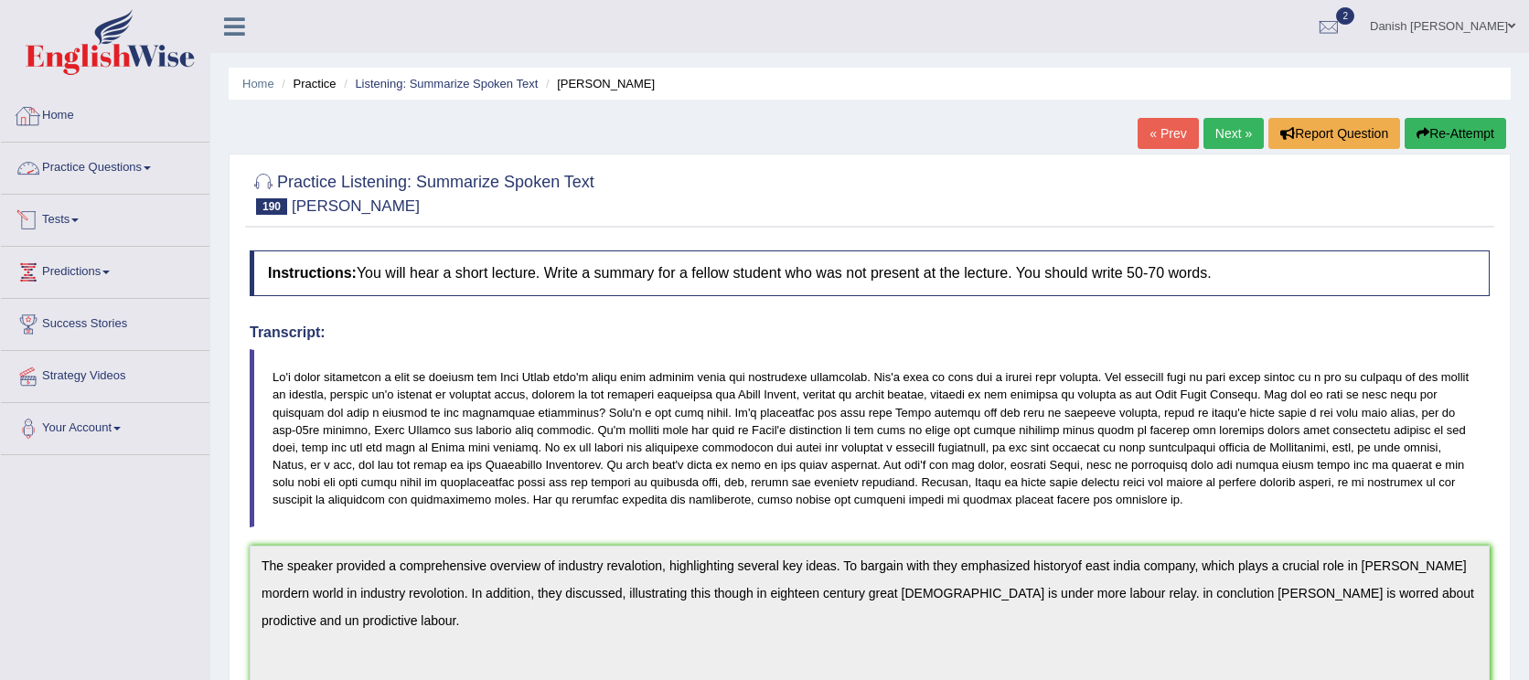
click at [70, 108] on link "Home" at bounding box center [105, 114] width 209 height 46
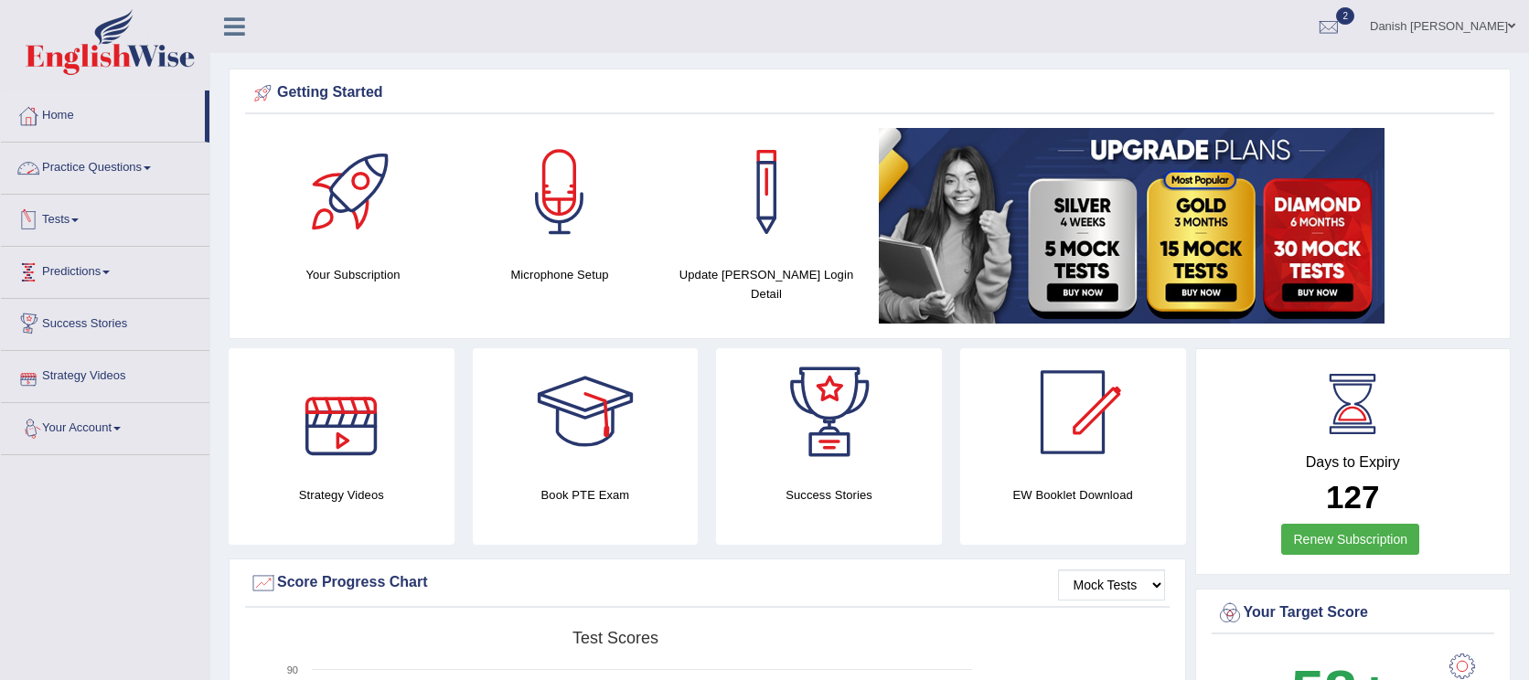
click at [98, 167] on link "Practice Questions" at bounding box center [105, 166] width 209 height 46
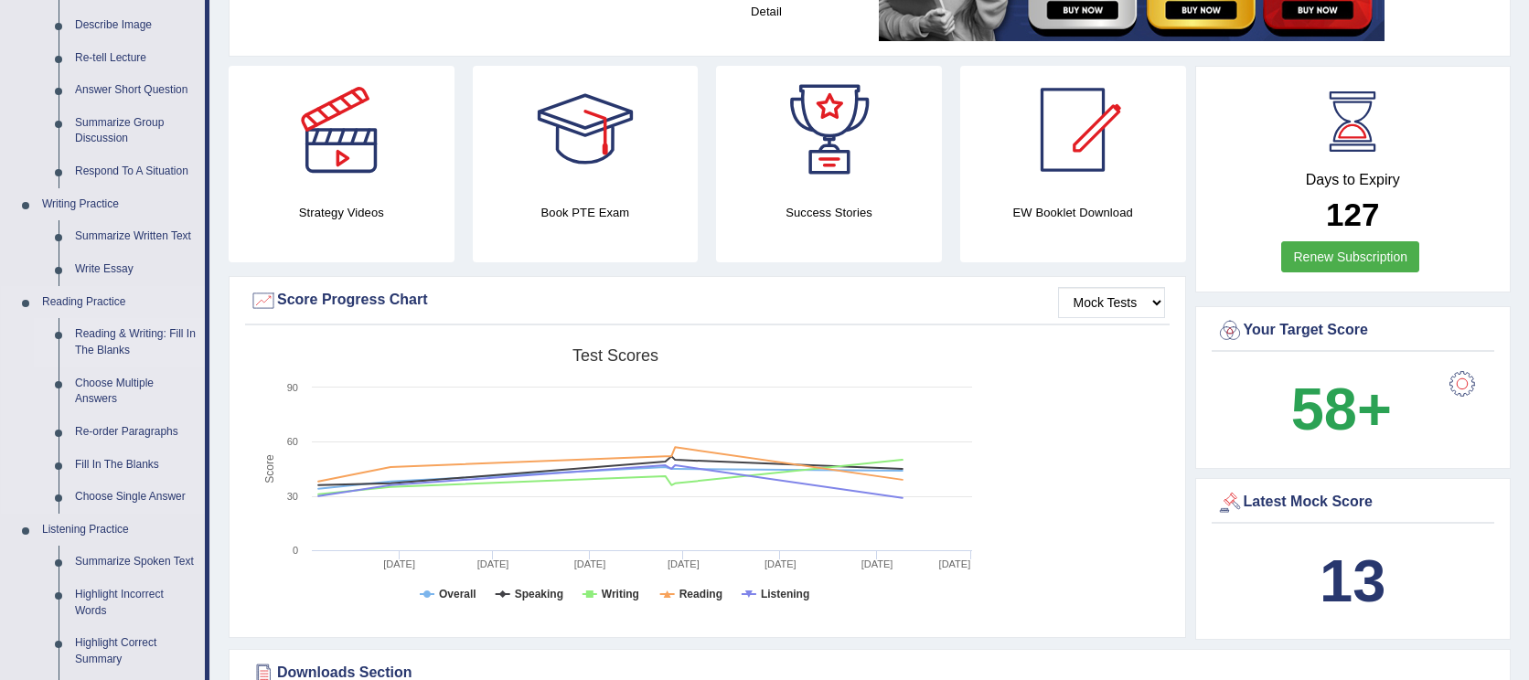
scroll to position [305, 0]
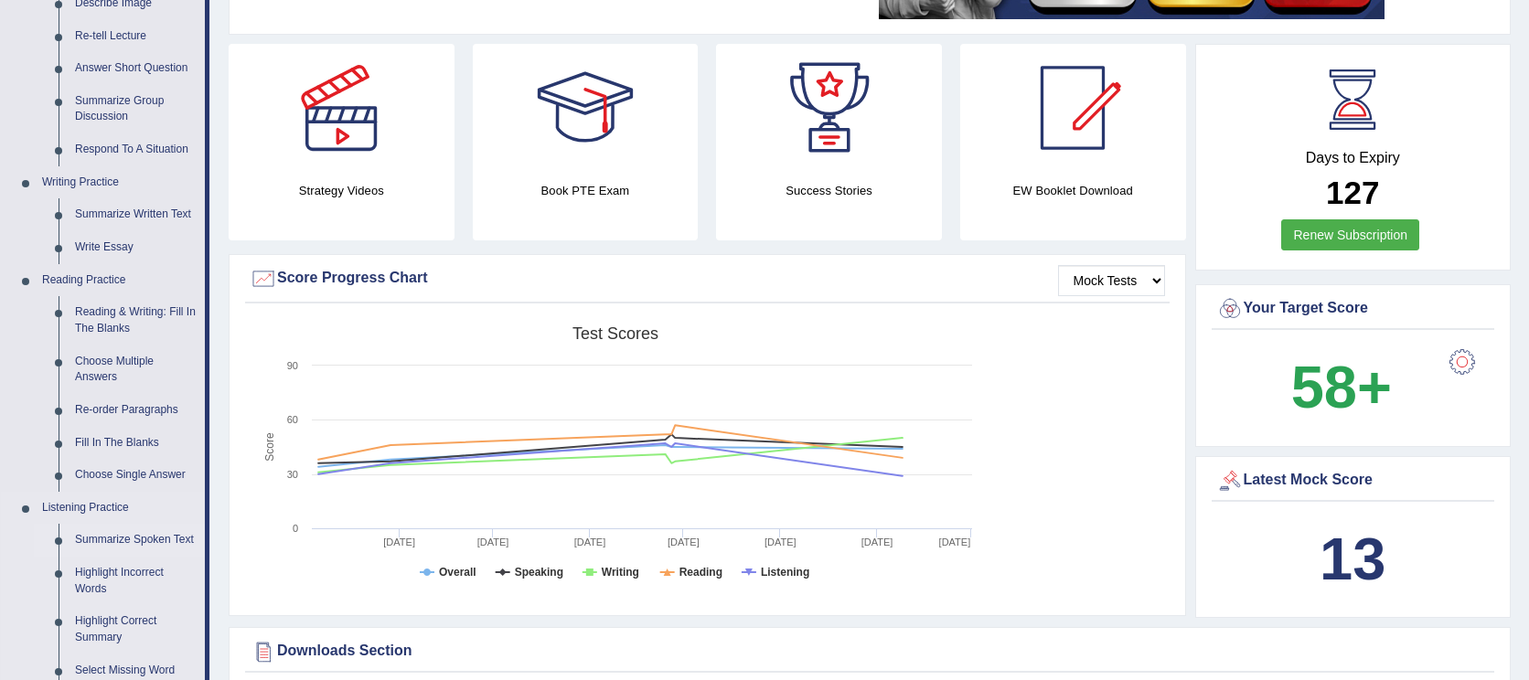
click at [145, 535] on link "Summarize Spoken Text" at bounding box center [136, 540] width 138 height 33
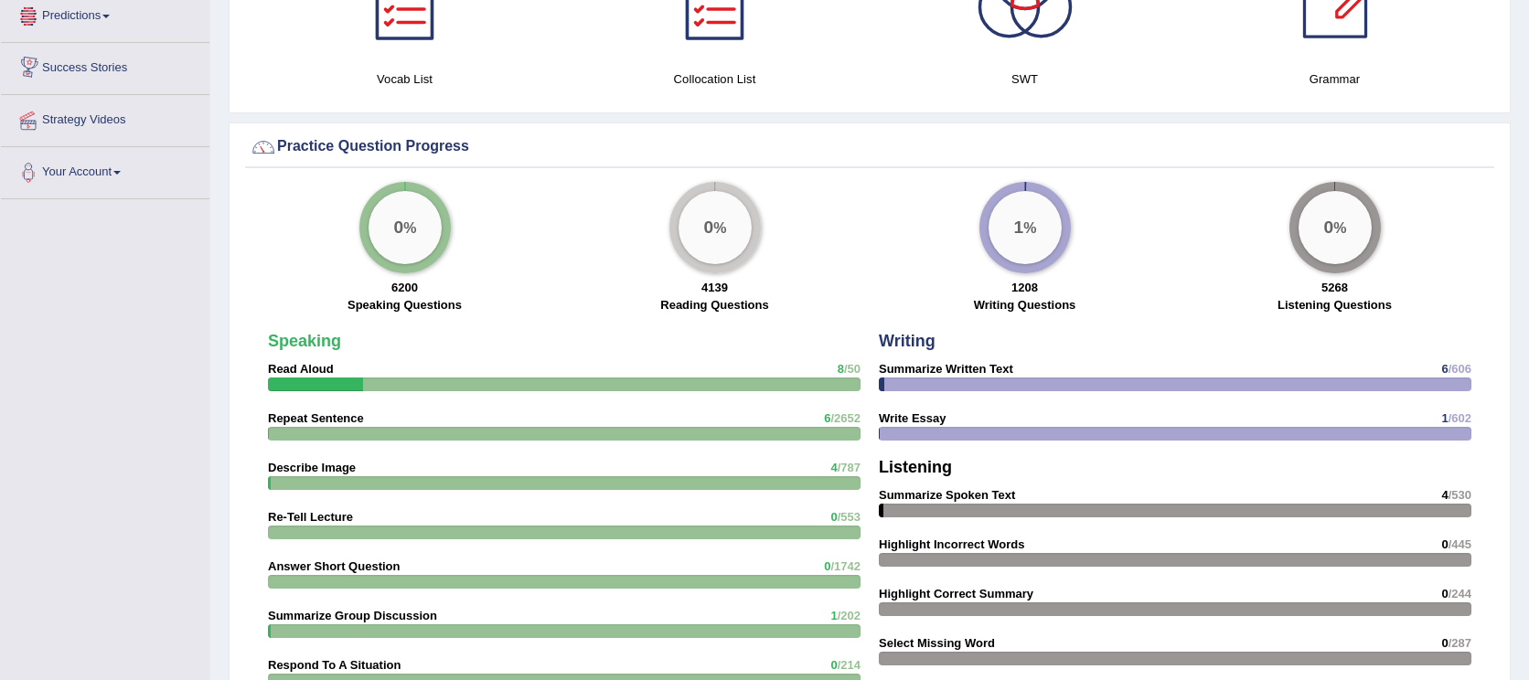
scroll to position [1280, 0]
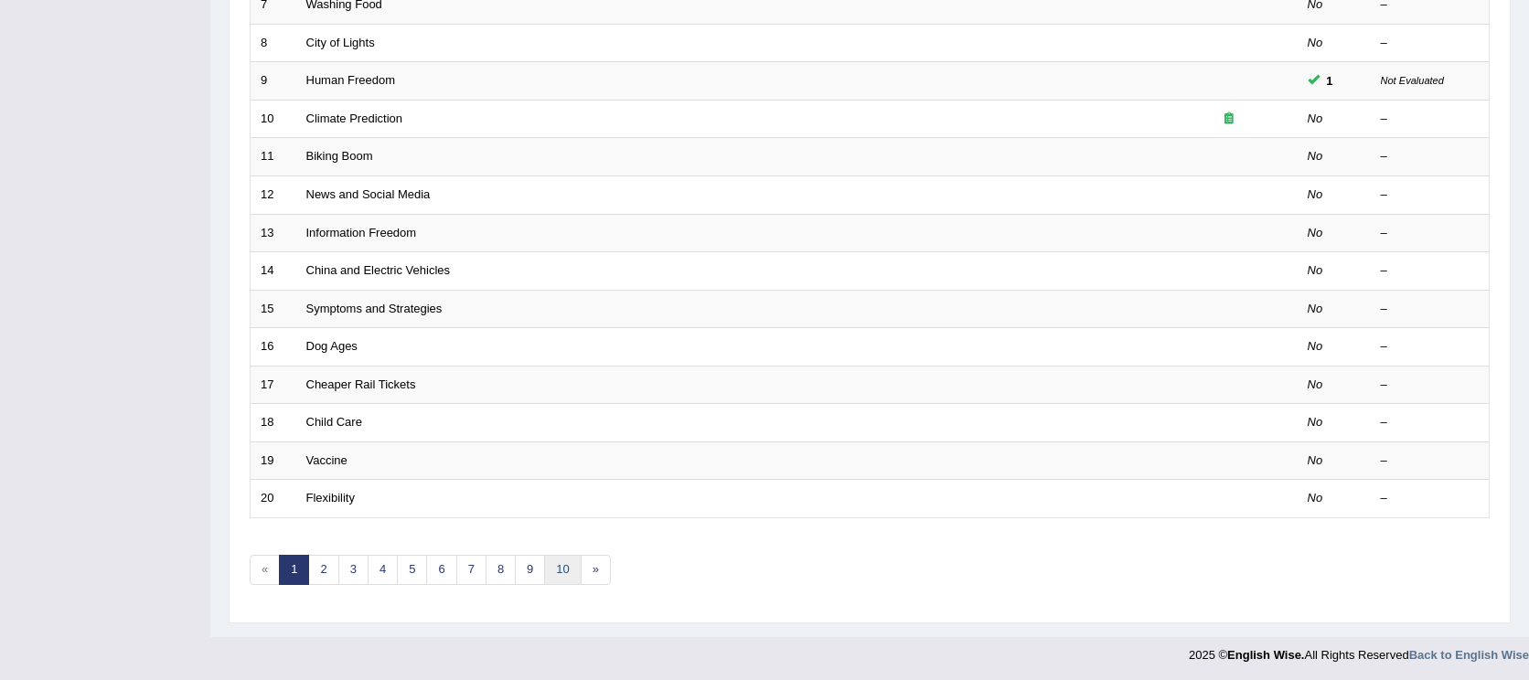
click at [562, 566] on link "10" at bounding box center [562, 570] width 37 height 30
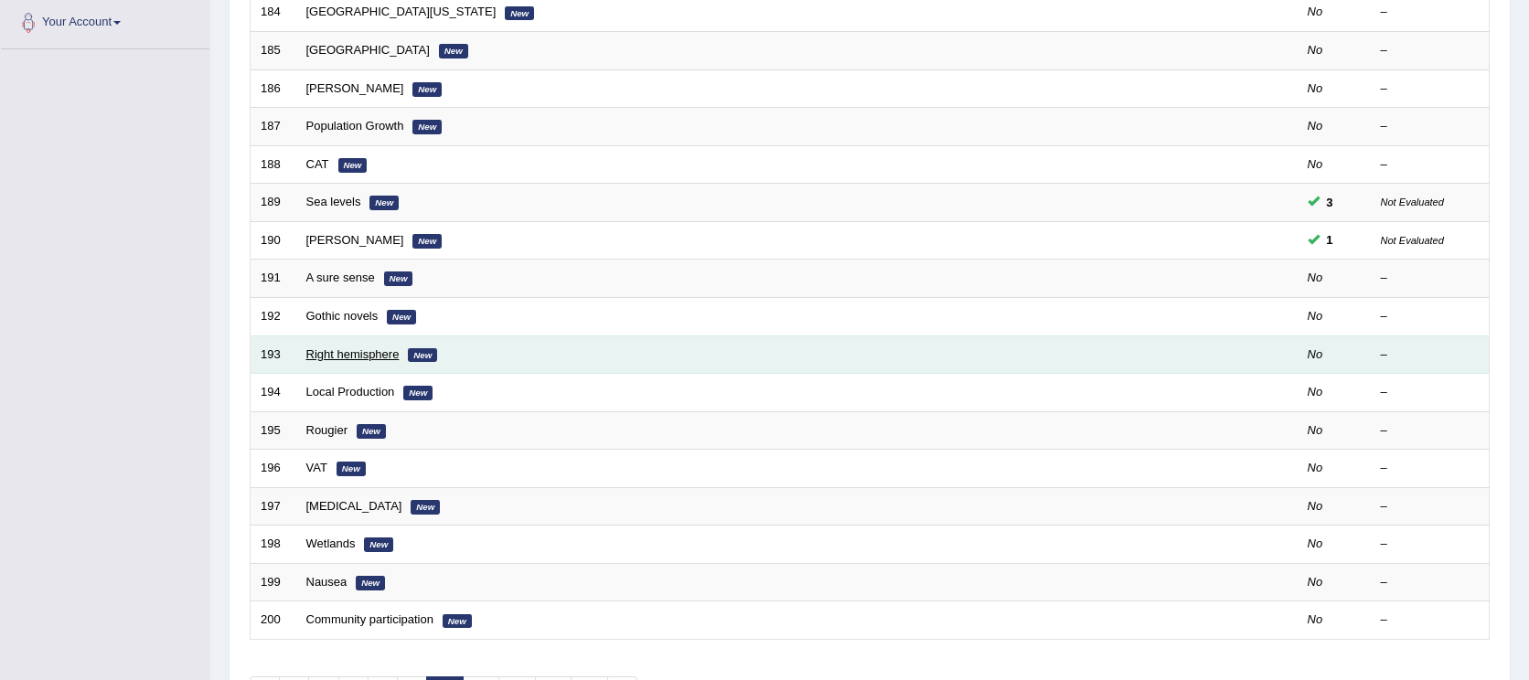
click at [367, 348] on link "Right hemisphere" at bounding box center [352, 355] width 93 height 14
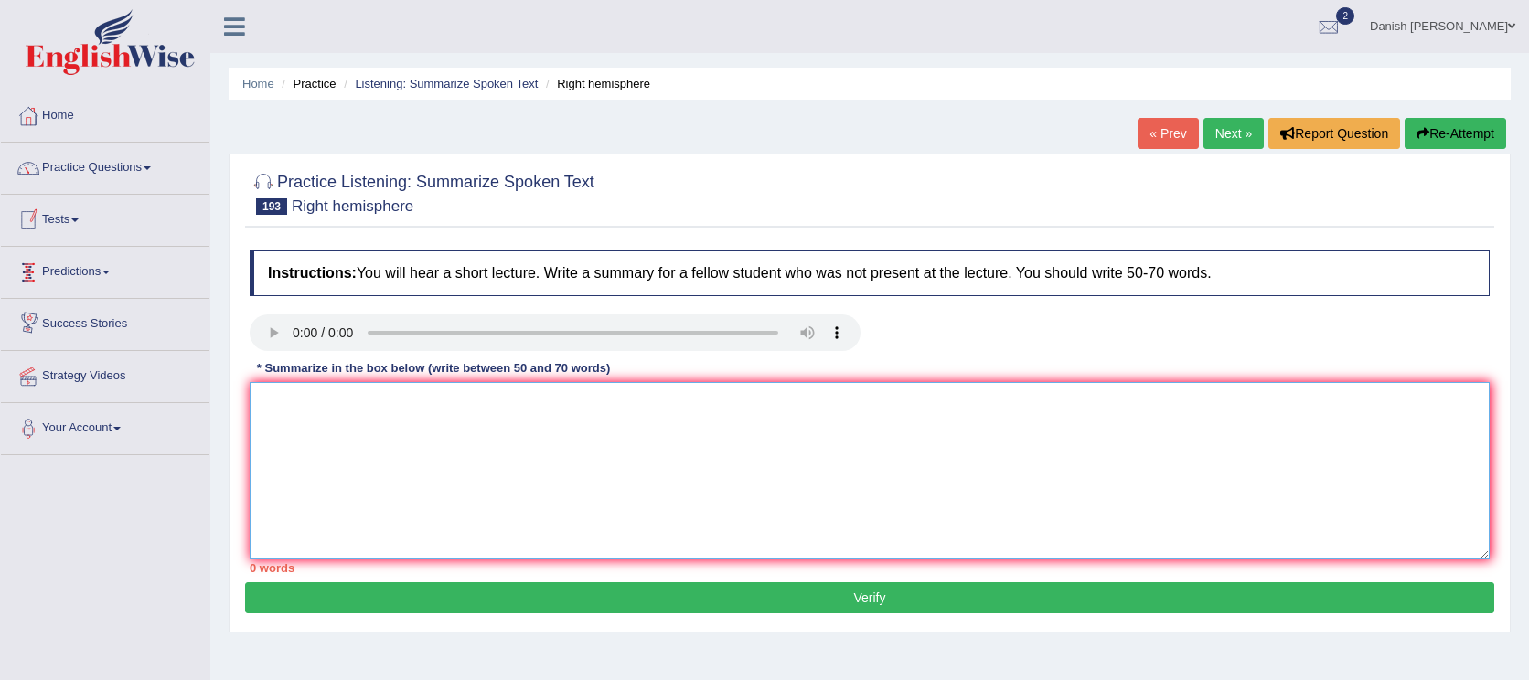
click at [409, 455] on textarea at bounding box center [870, 470] width 1240 height 177
type textarea "S"
click at [454, 409] on textarea "The speaker provided a comprehansive overview right brain heme" at bounding box center [870, 470] width 1240 height 177
click at [540, 401] on textarea "The speaker provided a comprehensive overview right brain heme" at bounding box center [870, 470] width 1240 height 177
click at [658, 409] on textarea "The speaker provided a comprehensive overview of right brain heme" at bounding box center [870, 470] width 1240 height 177
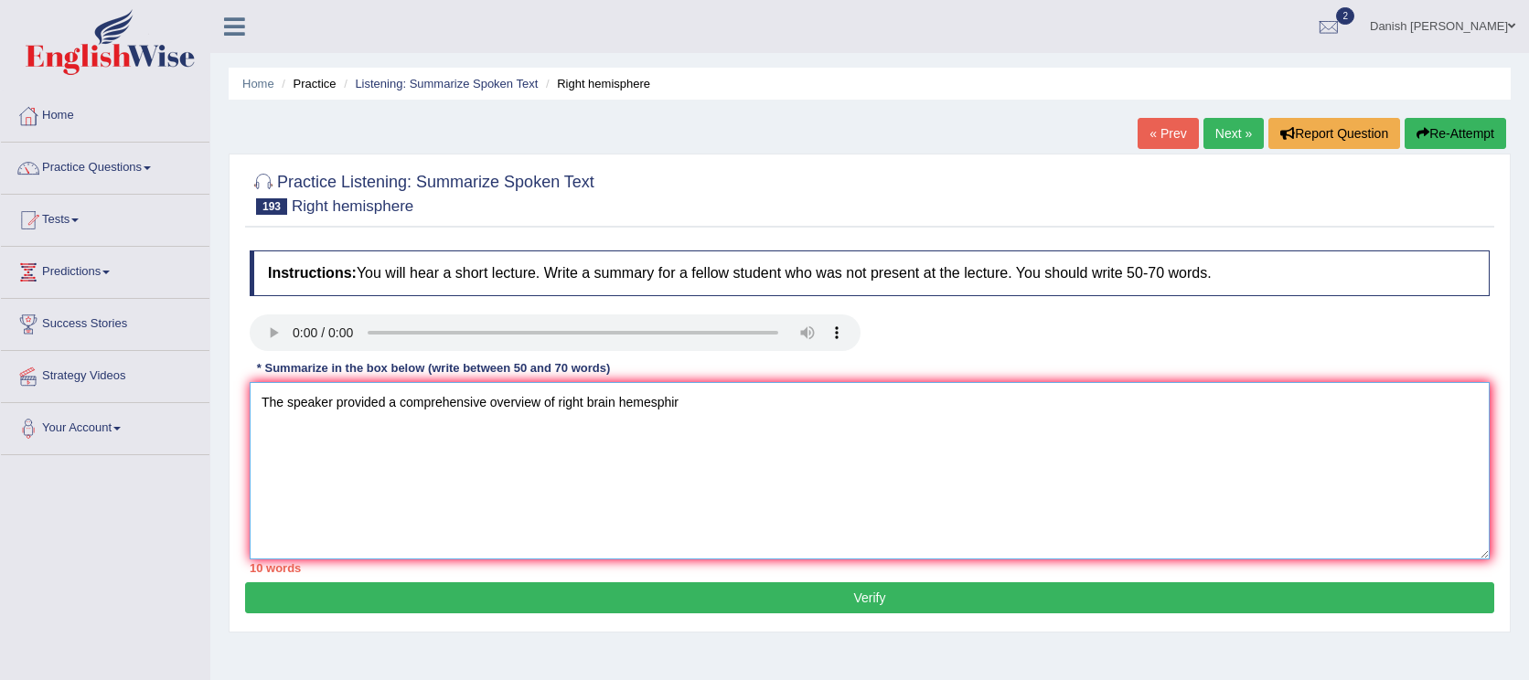
click at [647, 401] on textarea "The speaker provided a comprehensive overview of right brain hemesphir" at bounding box center [870, 470] width 1240 height 177
click at [686, 412] on textarea "The speaker provided a comprehensive overview of right brain hemisphir" at bounding box center [870, 470] width 1240 height 177
click at [689, 407] on textarea "The speaker provided a comprehensive overview of right brain hemisphere.highligh" at bounding box center [870, 470] width 1240 height 177
click at [686, 406] on textarea "The speaker provided a comprehensive overview of right brain hemisphere., highl…" at bounding box center [870, 470] width 1240 height 177
click at [688, 404] on textarea "The speaker provided a comprehensive overview of right brain hemisphere., highl…" at bounding box center [870, 470] width 1240 height 177
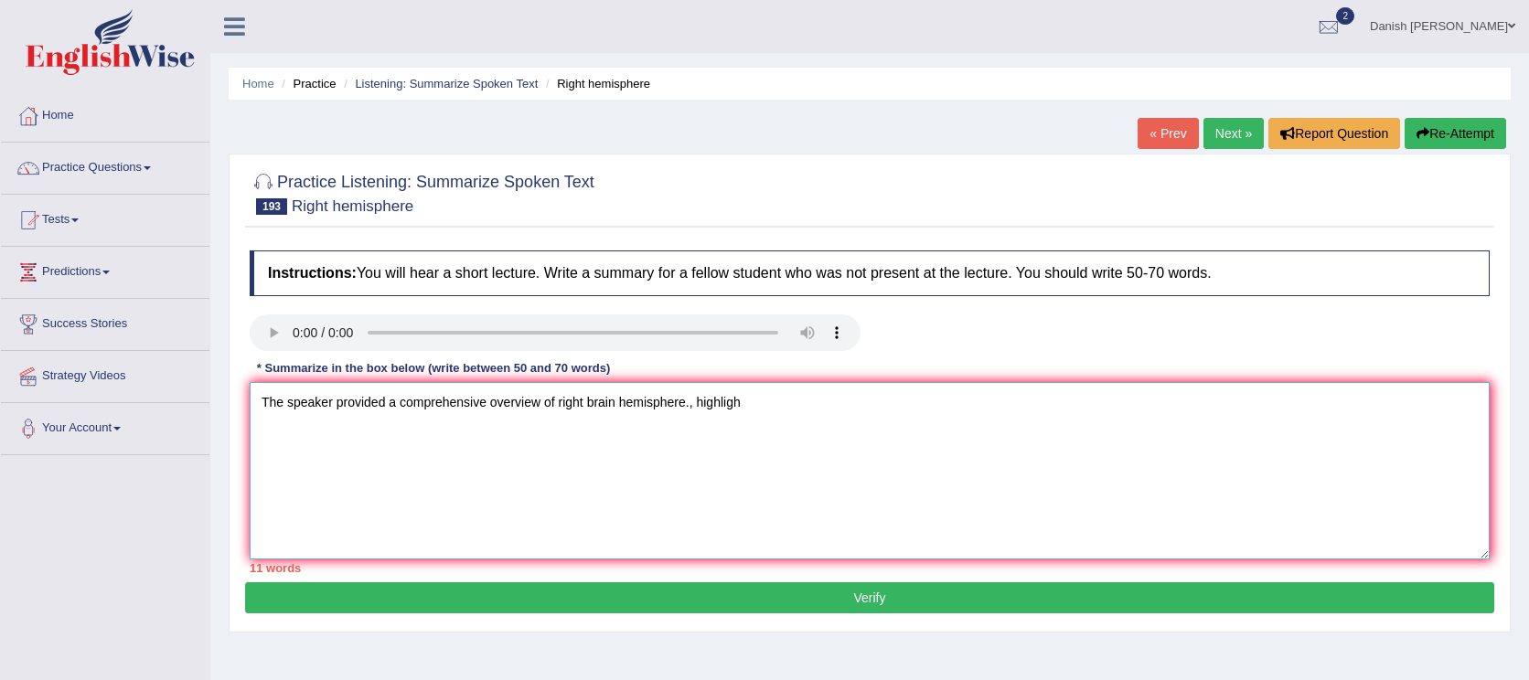
click at [692, 409] on textarea "The speaker provided a comprehensive overview of right brain hemisphere., highl…" at bounding box center [870, 470] width 1240 height 177
click at [697, 402] on textarea "The speaker provided a comprehensive overview of right brain hemisphere. highli…" at bounding box center [870, 470] width 1240 height 177
click at [746, 404] on textarea "The speaker provided a comprehensive overview of right brain hemisphere. Highli…" at bounding box center [870, 470] width 1240 height 177
click at [687, 408] on textarea "The speaker provided a comprehensive overview of right brain hemisphere. Highli…" at bounding box center [870, 470] width 1240 height 177
click at [746, 405] on textarea "The speaker provided a comprehensive overview of right brain hemisphere, Highli…" at bounding box center [870, 470] width 1240 height 177
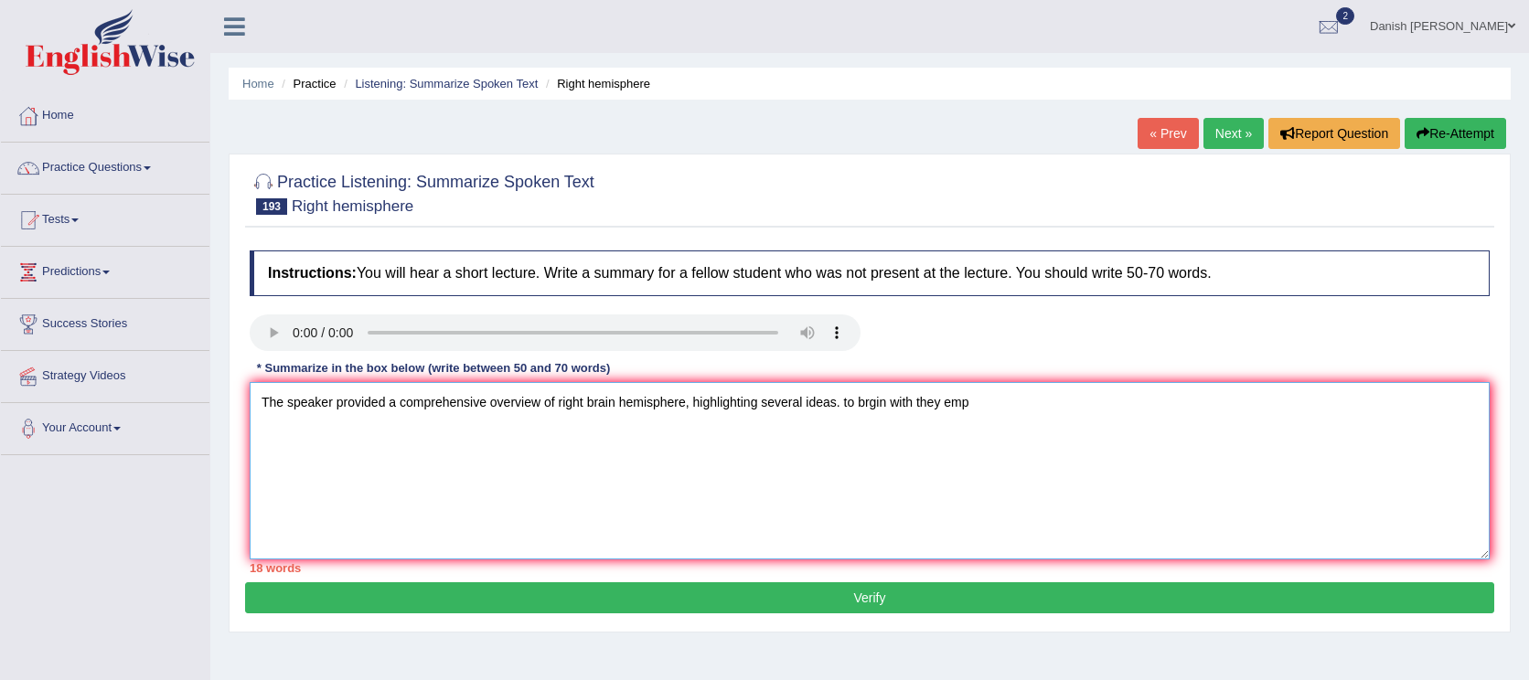
click at [846, 403] on textarea "The speaker provided a comprehensive overview of right brain hemisphere, highli…" at bounding box center [870, 470] width 1240 height 177
click at [983, 412] on textarea "The speaker provided a comprehensive overview of right brain hemisphere, highli…" at bounding box center [870, 470] width 1240 height 177
click at [870, 404] on textarea "The speaker provided a comprehensive overview of right brain hemisphere, highli…" at bounding box center [870, 470] width 1240 height 177
click at [984, 397] on textarea "The speaker provided a comprehensive overview of right brain hemisphere, highli…" at bounding box center [870, 470] width 1240 height 177
click at [916, 403] on textarea "The speaker provided a comprehensive overview of right brain hemisphere, highli…" at bounding box center [870, 470] width 1240 height 177
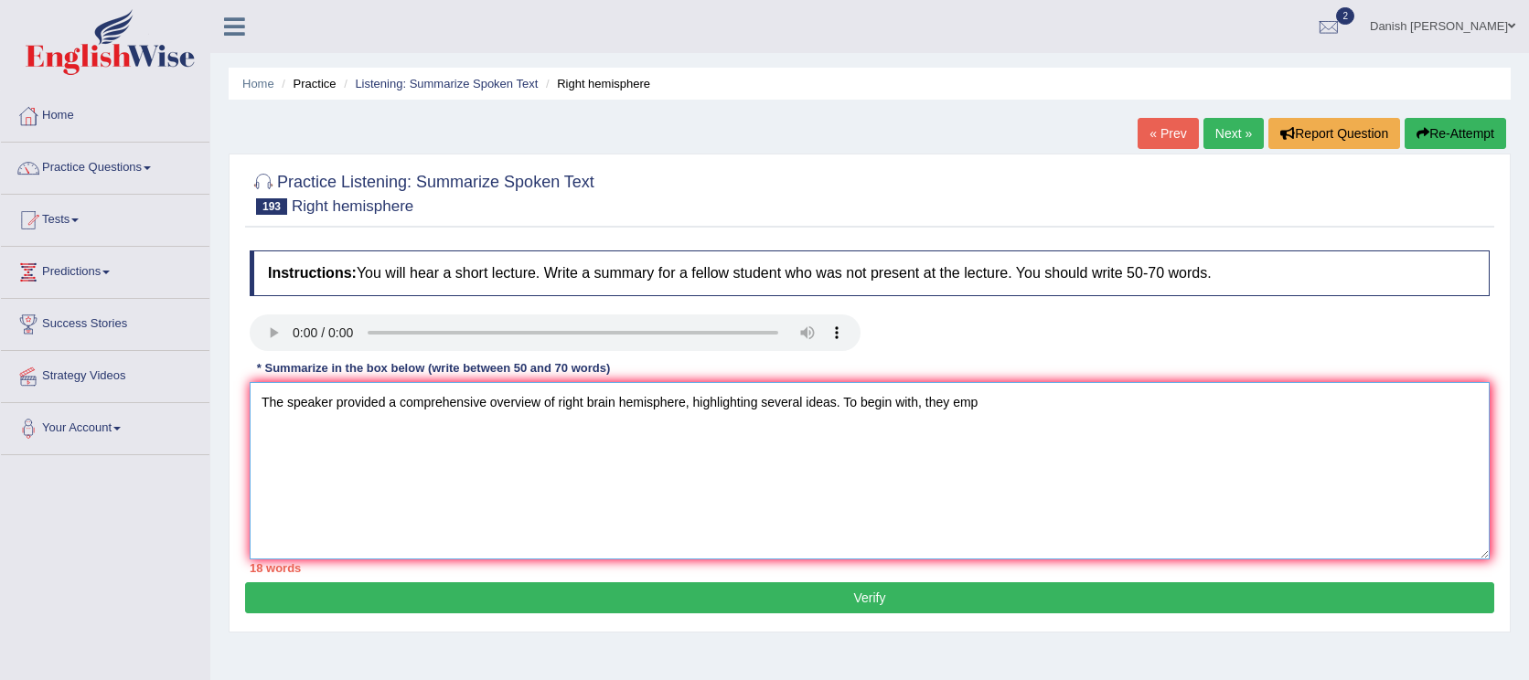
click at [979, 401] on textarea "The speaker provided a comprehensive overview of right brain hemisphere, highli…" at bounding box center [870, 470] width 1240 height 177
click at [996, 415] on textarea "The speaker provided a comprehensive overview of right brain hemisphere, highli…" at bounding box center [870, 470] width 1240 height 177
click at [990, 406] on textarea "The speaker provided a comprehensive overview of right brain hemisphere, highli…" at bounding box center [870, 470] width 1240 height 177
click at [1151, 405] on textarea "The speaker provided a comprehensive overview of right brain hemisphere, highli…" at bounding box center [870, 470] width 1240 height 177
click at [1252, 407] on textarea "The speaker provided a comprehensive overview of right brain hemisphere, highli…" at bounding box center [870, 470] width 1240 height 177
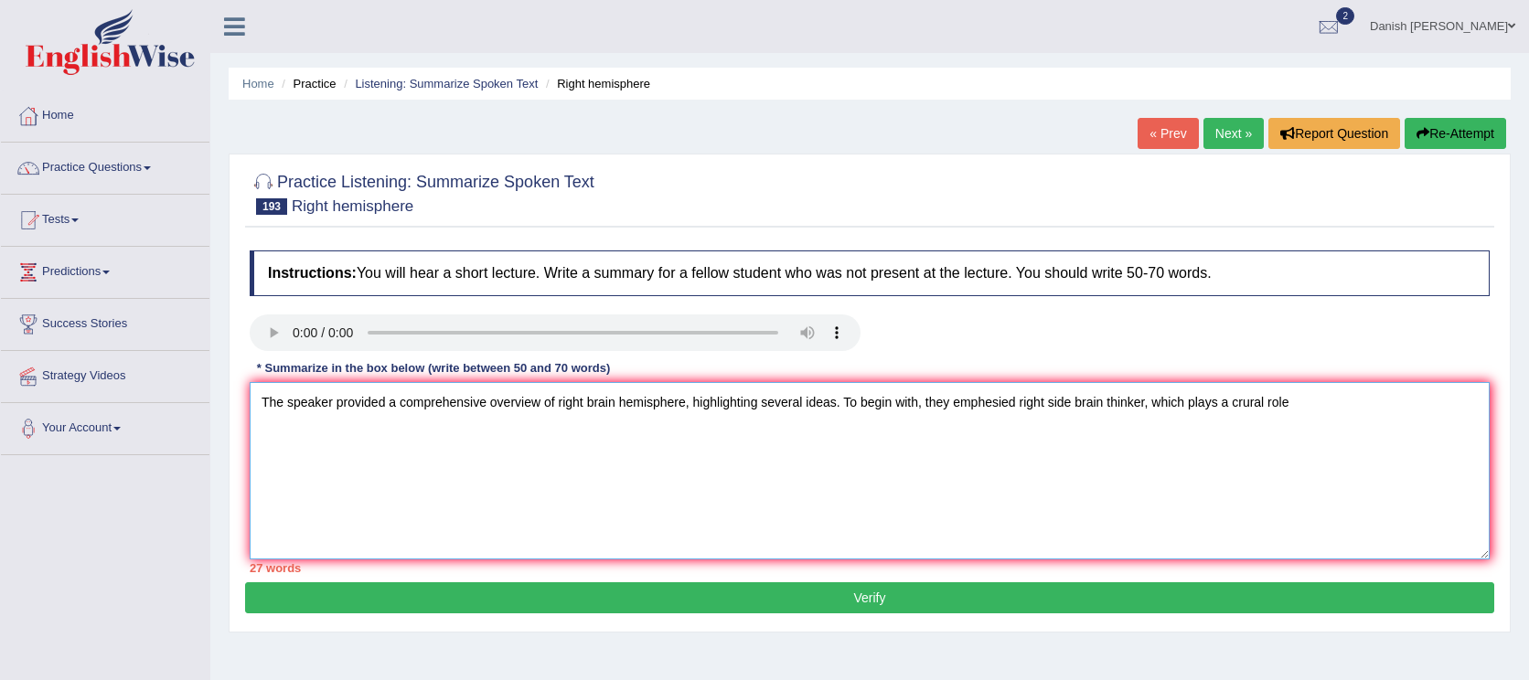
click at [1266, 399] on textarea "The speaker provided a comprehensive overview of right brain hemisphere, highli…" at bounding box center [870, 470] width 1240 height 177
click at [1293, 406] on textarea "The speaker provided a comprehensive overview of right brain hemisphere, highli…" at bounding box center [870, 470] width 1240 height 177
click at [1357, 408] on textarea "The speaker provided a comprehensive overview of right brain hemisphere, highli…" at bounding box center [870, 470] width 1240 height 177
drag, startPoint x: 1401, startPoint y: 412, endPoint x: 182, endPoint y: 448, distance: 1219.7
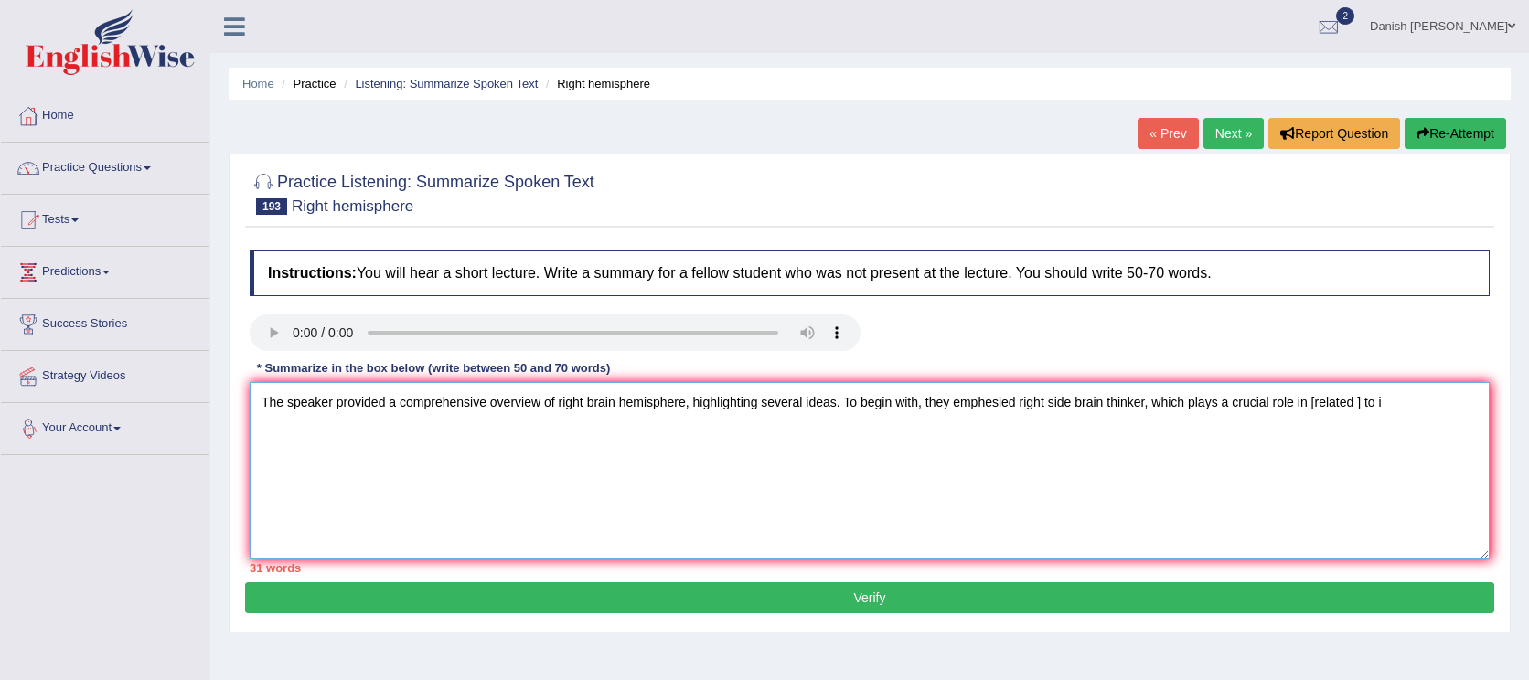
click at [182, 448] on div "Toggle navigation Home Practice Questions Speaking Practice Read Aloud Repeat S…" at bounding box center [764, 475] width 1529 height 951
type textarea "The speaker provided a comprehensive overview of right brain hemisphere, highli…"
click at [1431, 120] on button "Re-Attempt" at bounding box center [1456, 133] width 102 height 31
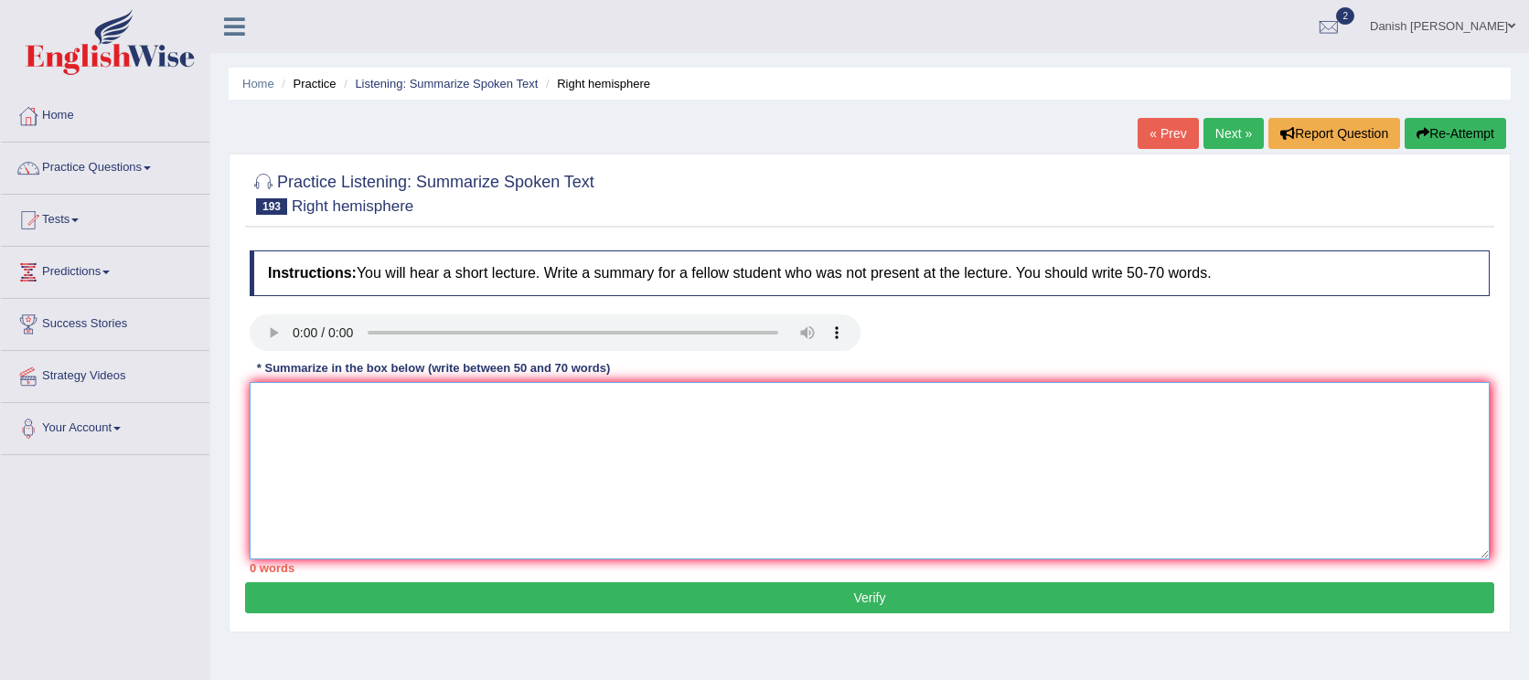
paste textarea "The speaker provided a comprehensive overview of right brain hemisphere, highli…"
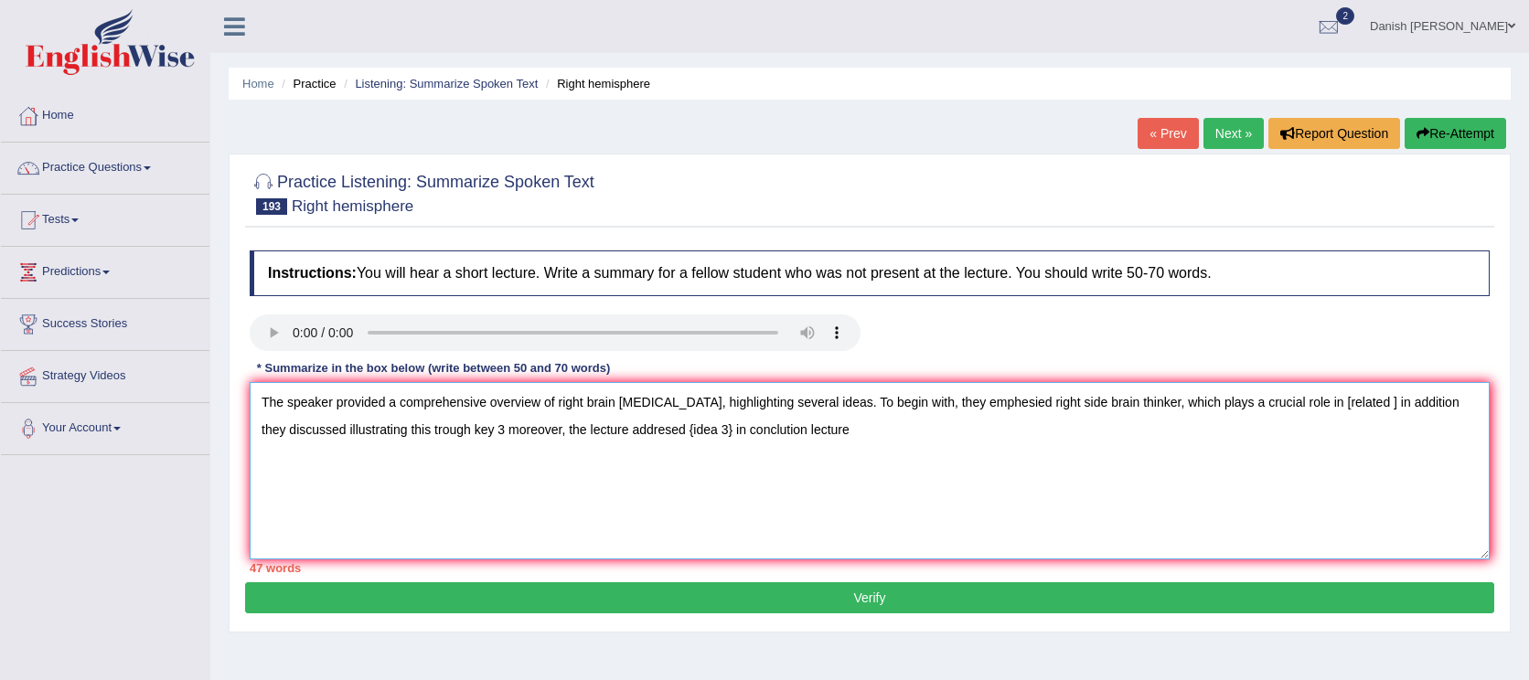
click at [1141, 401] on textarea "The speaker provided a comprehensive overview of right brain [MEDICAL_DATA], hi…" at bounding box center [870, 470] width 1240 height 177
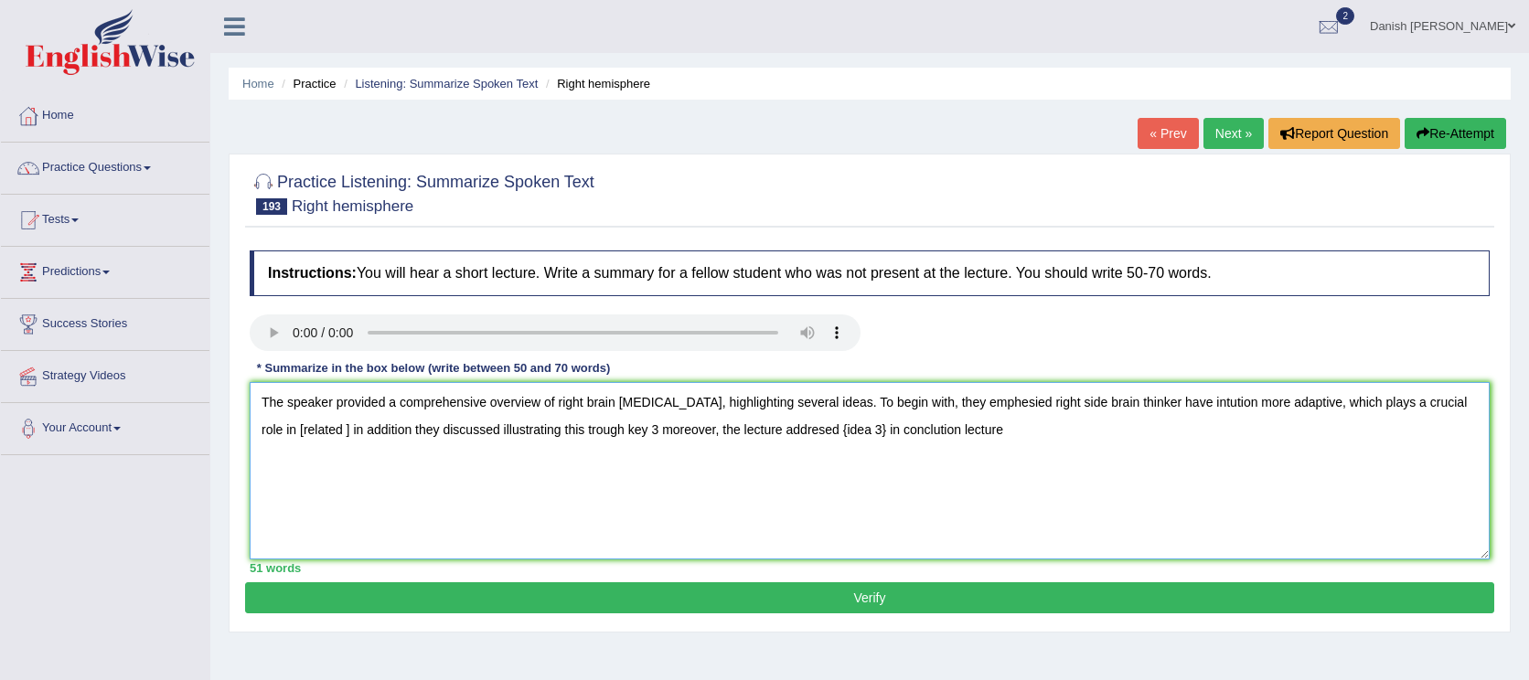
click at [843, 433] on textarea "The speaker provided a comprehensive overview of right brain [MEDICAL_DATA], hi…" at bounding box center [870, 470] width 1240 height 177
click at [618, 426] on textarea "The speaker provided a comprehensive overview of right brain [MEDICAL_DATA], hi…" at bounding box center [870, 470] width 1240 height 177
click at [660, 430] on textarea "The speaker provided a comprehensive overview of right brain [MEDICAL_DATA], hi…" at bounding box center [870, 470] width 1240 height 177
click at [891, 422] on textarea "The speaker provided a comprehensive overview of right brain [MEDICAL_DATA], hi…" at bounding box center [870, 470] width 1240 height 177
click at [893, 426] on textarea "The speaker provided a comprehensive overview of right brain [MEDICAL_DATA], hi…" at bounding box center [870, 470] width 1240 height 177
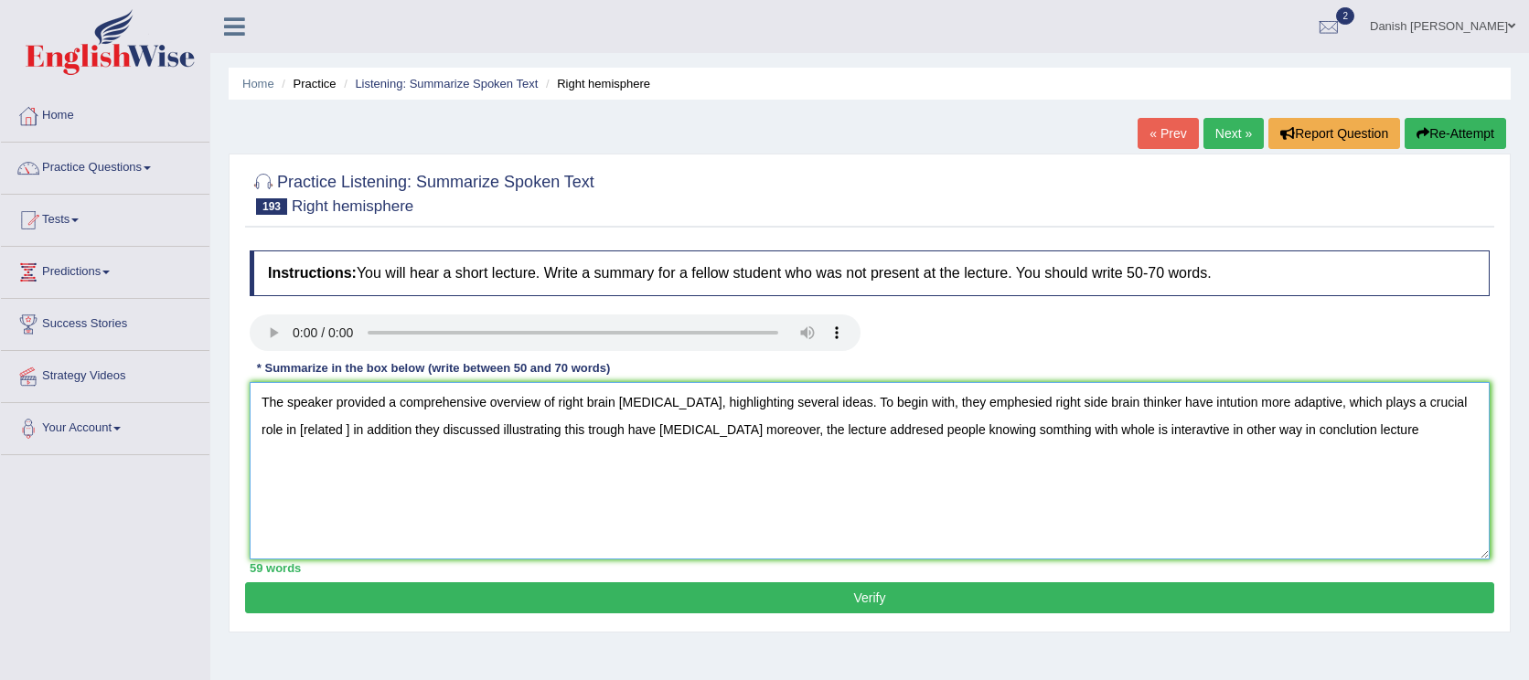
click at [1334, 432] on textarea "The speaker provided a comprehensive overview of right brain [MEDICAL_DATA], hi…" at bounding box center [870, 470] width 1240 height 177
click at [997, 399] on textarea "The speaker provided a comprehensive overview of right brain [MEDICAL_DATA], hi…" at bounding box center [870, 470] width 1240 height 177
click at [1014, 402] on textarea "The speaker provided a comprehensive overview of right brain [MEDICAL_DATA], hi…" at bounding box center [870, 470] width 1240 height 177
click at [977, 400] on textarea "The speaker provided a comprehensive overview of right brain [MEDICAL_DATA], hi…" at bounding box center [870, 470] width 1240 height 177
click at [1025, 401] on textarea "The speaker provided a comprehensive overview of right brain [MEDICAL_DATA], hi…" at bounding box center [870, 470] width 1240 height 177
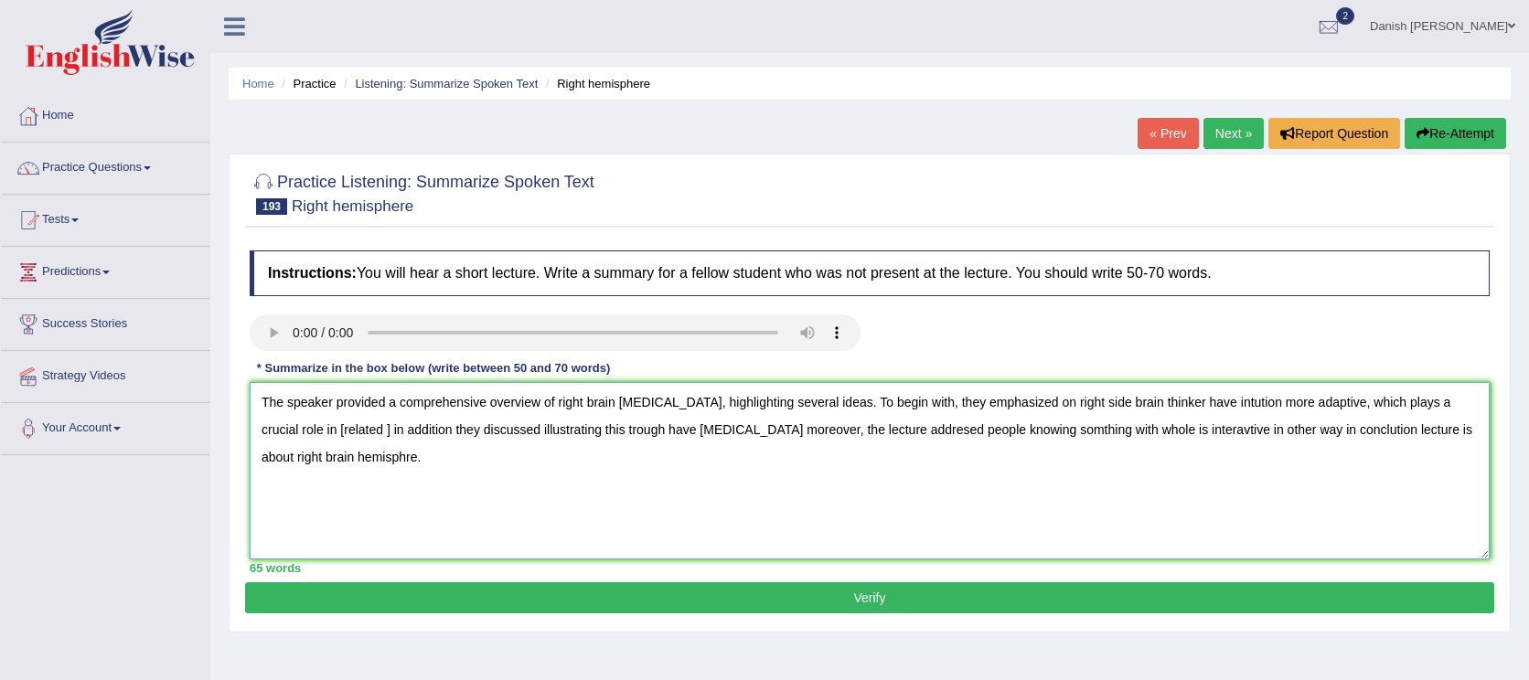
click at [1166, 401] on textarea "The speaker provided a comprehensive overview of right brain [MEDICAL_DATA], hi…" at bounding box center [870, 470] width 1240 height 177
click at [777, 416] on textarea "The speaker provided a comprehensive overview of right brain [MEDICAL_DATA], hi…" at bounding box center [870, 470] width 1240 height 177
click at [1256, 402] on textarea "The speaker provided a comprehensive overview of right brain [MEDICAL_DATA], hi…" at bounding box center [870, 470] width 1240 height 177
click at [387, 433] on textarea "The speaker provided a comprehensive overview of right brain [MEDICAL_DATA], hi…" at bounding box center [870, 470] width 1240 height 177
click at [399, 428] on textarea "The speaker provided a comprehensive overview of right brain [MEDICAL_DATA], hi…" at bounding box center [870, 470] width 1240 height 177
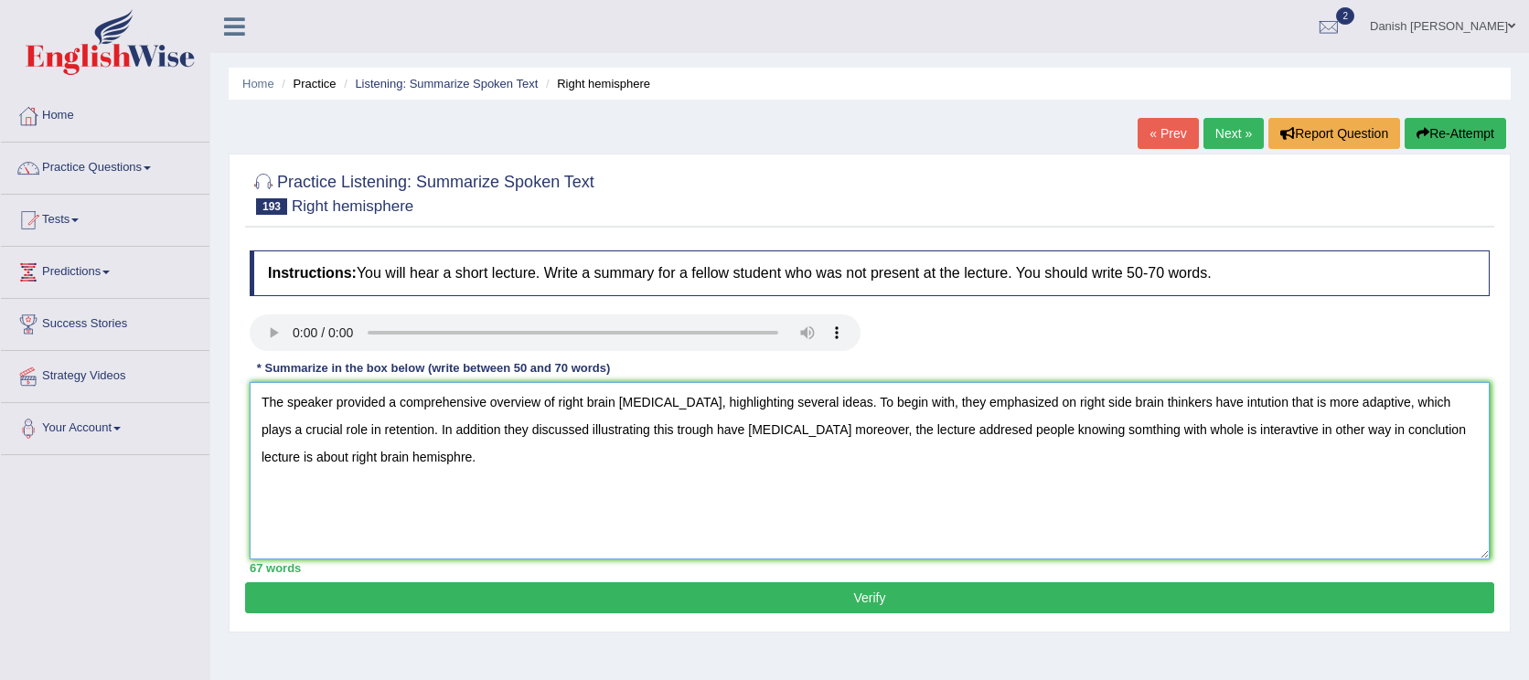
click at [457, 431] on textarea "The speaker provided a comprehensive overview of right brain [MEDICAL_DATA], hi…" at bounding box center [870, 470] width 1240 height 177
click at [549, 433] on textarea "The speaker provided a comprehensive overview of right brain [MEDICAL_DATA], hi…" at bounding box center [870, 470] width 1240 height 177
click at [1103, 426] on textarea "The speaker provided a comprehensive overview of right brain [MEDICAL_DATA], hi…" at bounding box center [870, 470] width 1240 height 177
click at [595, 431] on textarea "The speaker provided a comprehensive overview of right brain [MEDICAL_DATA], hi…" at bounding box center [870, 470] width 1240 height 177
click at [715, 429] on textarea "The speaker provided a comprehensive overview of right brain [MEDICAL_DATA], hi…" at bounding box center [870, 470] width 1240 height 177
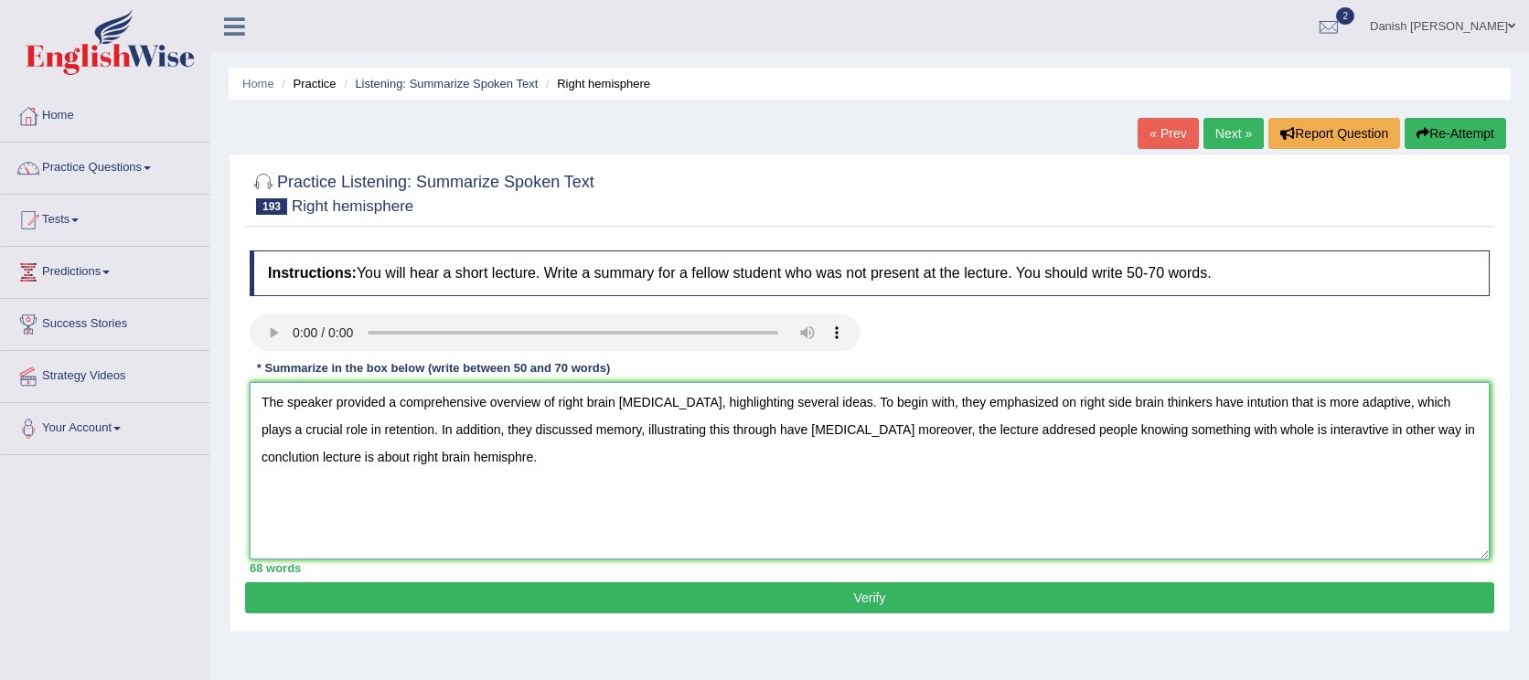
drag, startPoint x: 790, startPoint y: 441, endPoint x: 783, endPoint y: 487, distance: 47.2
click at [783, 487] on textarea "The speaker provided a comprehensive overview of right brain [MEDICAL_DATA], hi…" at bounding box center [870, 470] width 1240 height 177
click at [765, 431] on textarea "The speaker provided a comprehensive overview of right brain [MEDICAL_DATA], hi…" at bounding box center [870, 470] width 1240 height 177
click at [782, 429] on textarea "The speaker provided a comprehensive overview of right brain [MEDICAL_DATA], hi…" at bounding box center [870, 470] width 1240 height 177
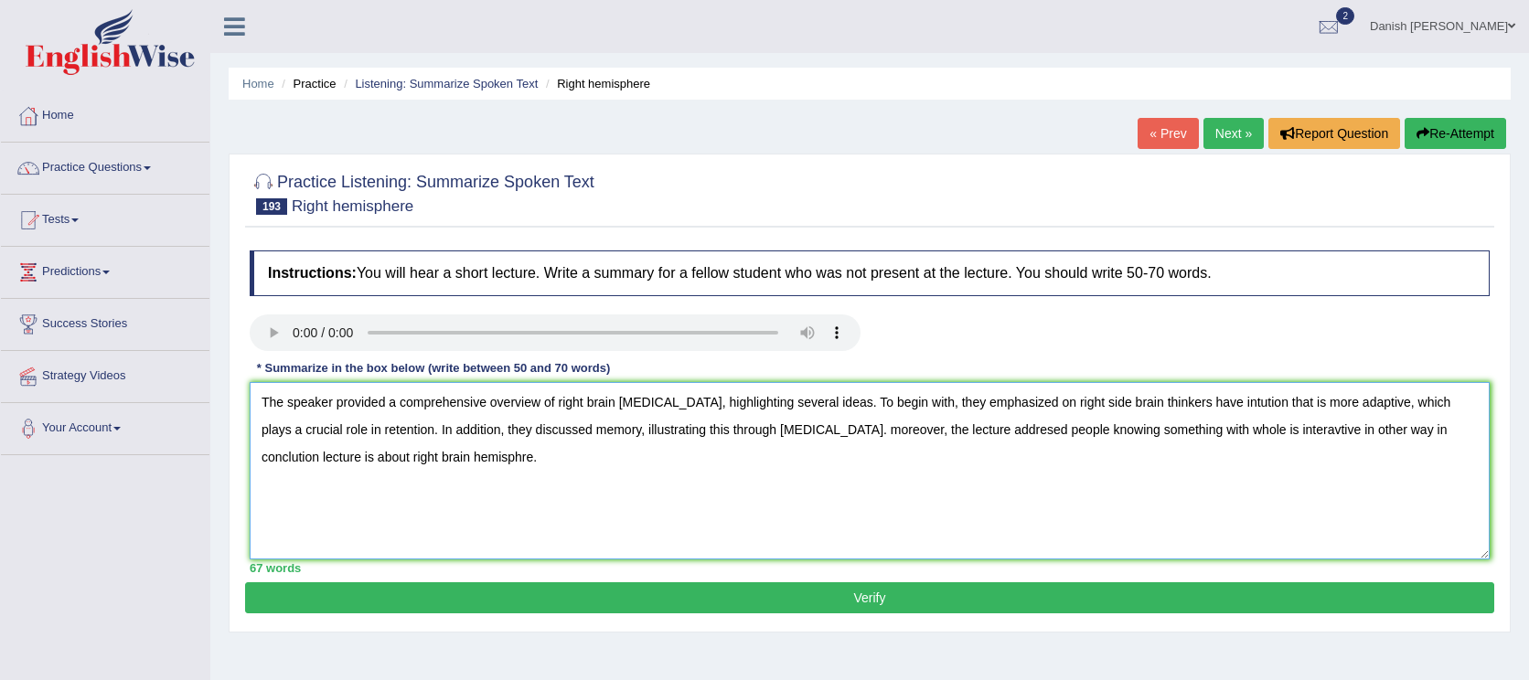
click at [800, 432] on textarea "The speaker provided a comprehensive overview of right brain [MEDICAL_DATA], hi…" at bounding box center [870, 470] width 1240 height 177
click at [944, 426] on textarea "The speaker provided a comprehensive overview of right brain [MEDICAL_DATA], hi…" at bounding box center [870, 470] width 1240 height 177
click at [1247, 429] on textarea "The speaker provided a comprehensive overview of right brain [MEDICAL_DATA], hi…" at bounding box center [870, 470] width 1240 height 177
click at [1339, 433] on textarea "The speaker provided a comprehensive overview of right brain [MEDICAL_DATA], hi…" at bounding box center [870, 470] width 1240 height 177
click at [1414, 438] on textarea "The speaker provided a comprehensive overview of right brain [MEDICAL_DATA], hi…" at bounding box center [870, 470] width 1240 height 177
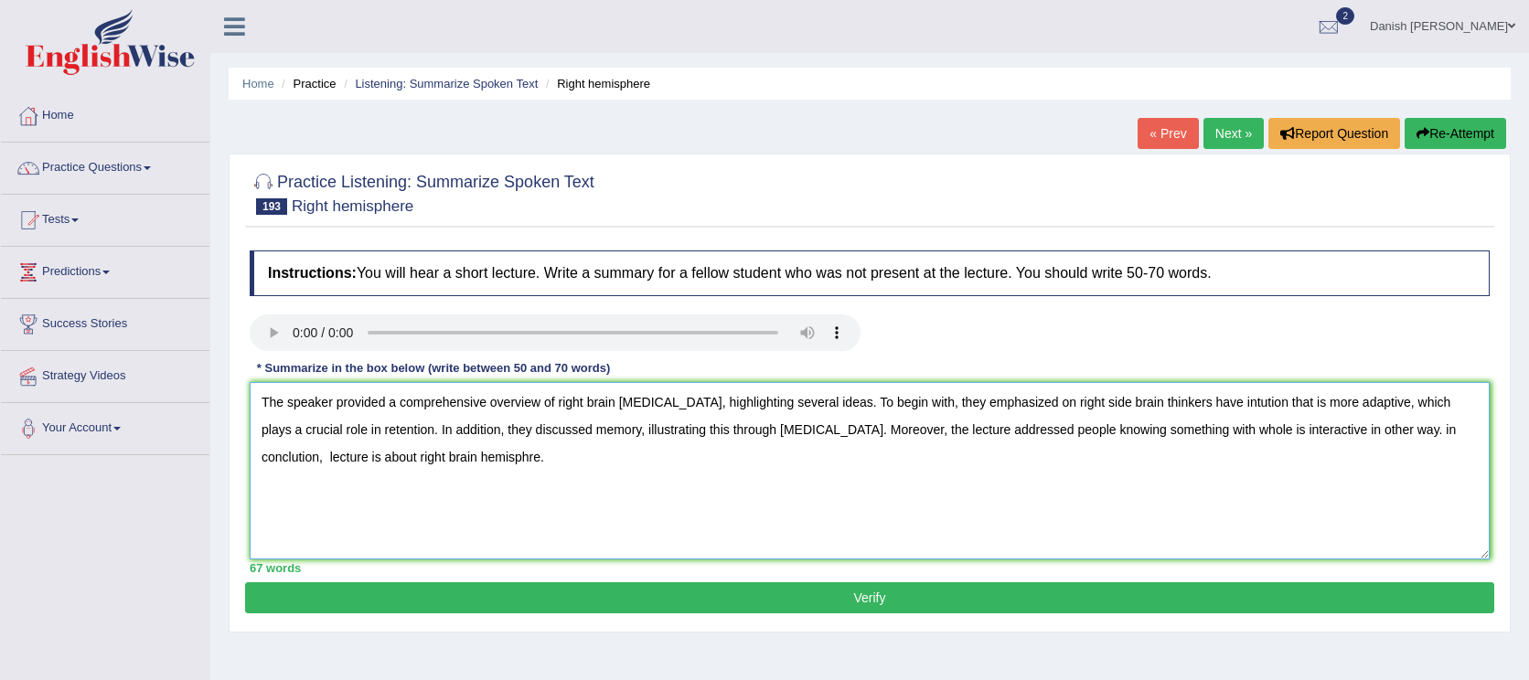
click at [1346, 432] on textarea "The speaker provided a comprehensive overview of right brain [MEDICAL_DATA], hi…" at bounding box center [870, 470] width 1240 height 177
click at [1414, 431] on textarea "The speaker provided a comprehensive overview of right brain [MEDICAL_DATA], hi…" at bounding box center [870, 470] width 1240 height 177
click at [1429, 426] on textarea "The speaker provided a comprehensive overview of right brain [MEDICAL_DATA], hi…" at bounding box center [870, 470] width 1240 height 177
click at [402, 459] on textarea "The speaker provided a comprehensive overview of right brain [MEDICAL_DATA], hi…" at bounding box center [870, 470] width 1240 height 177
type textarea "The speaker provided a comprehensive overview of right brain [MEDICAL_DATA], hi…"
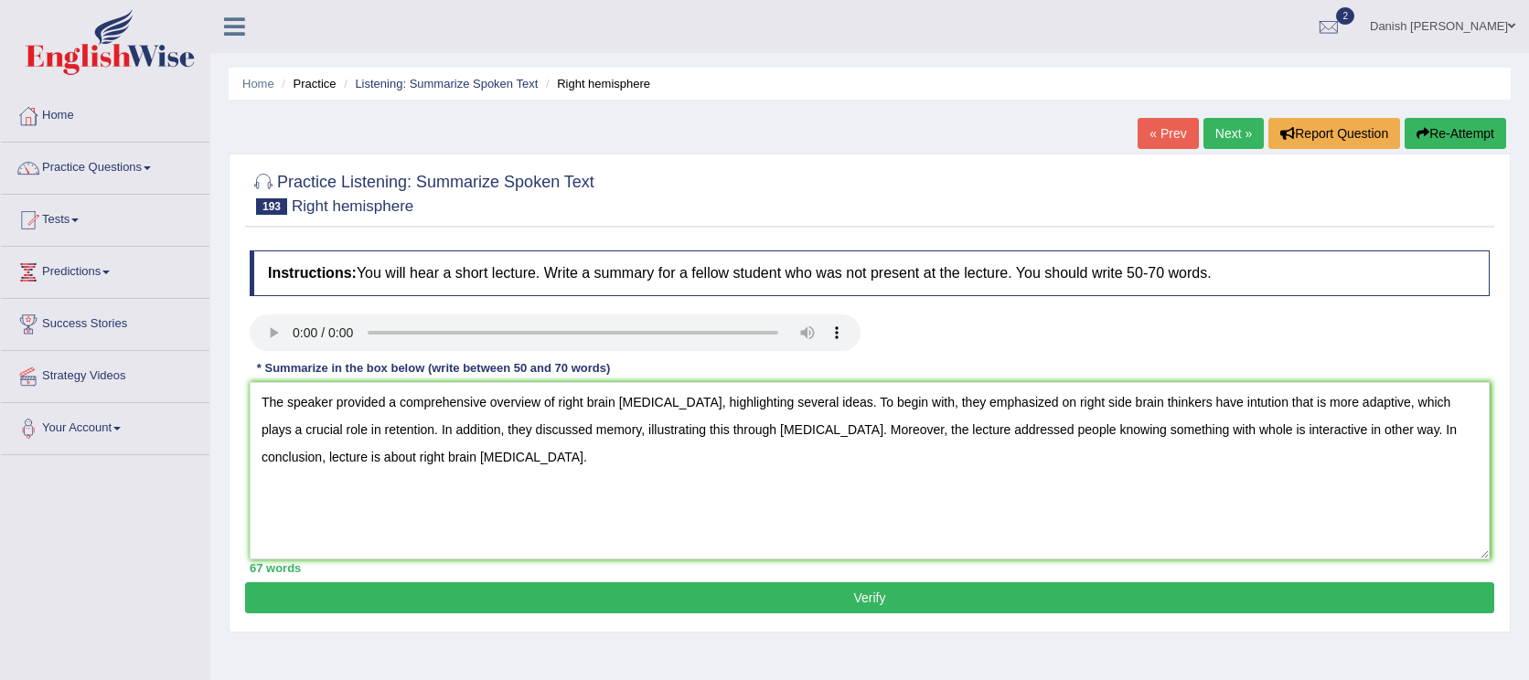
click at [812, 599] on button "Verify" at bounding box center [869, 598] width 1249 height 31
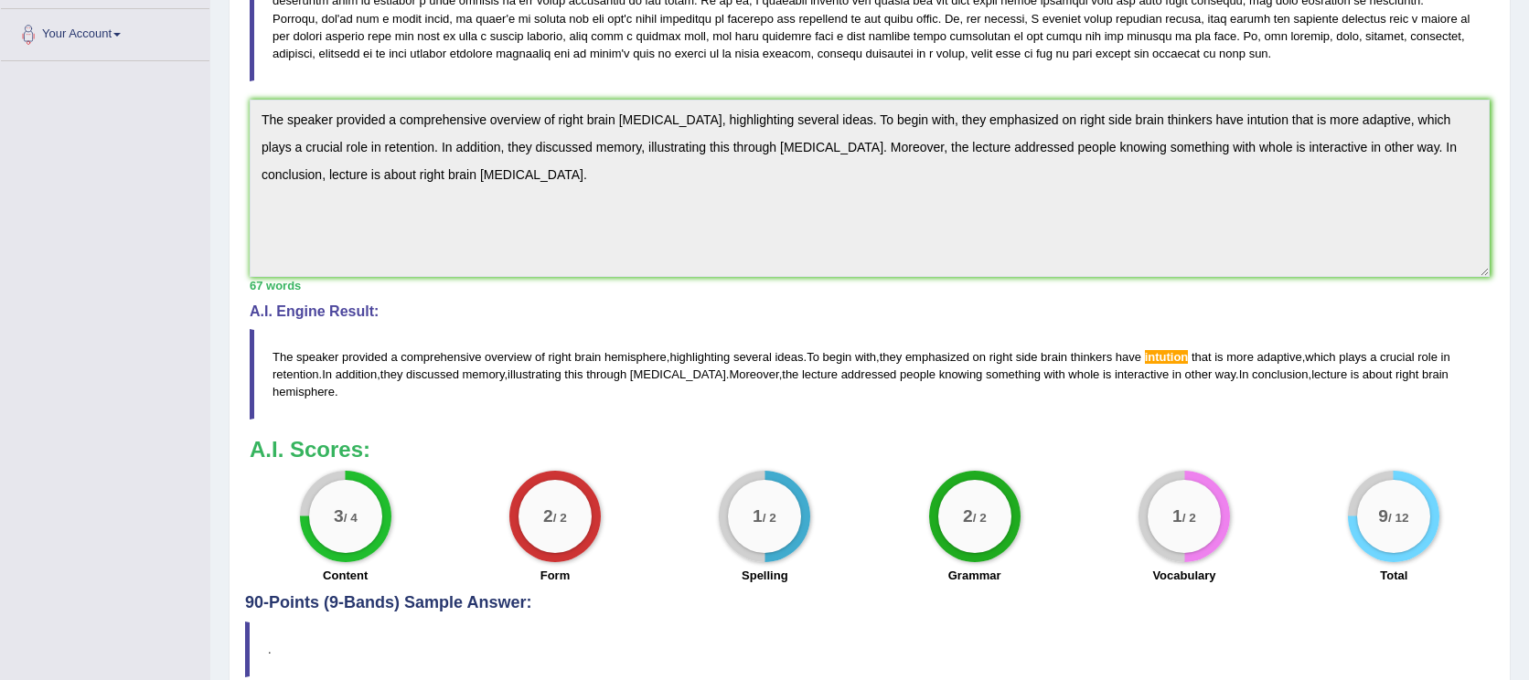
scroll to position [406, 0]
